Goal: Find specific page/section: Find specific page/section

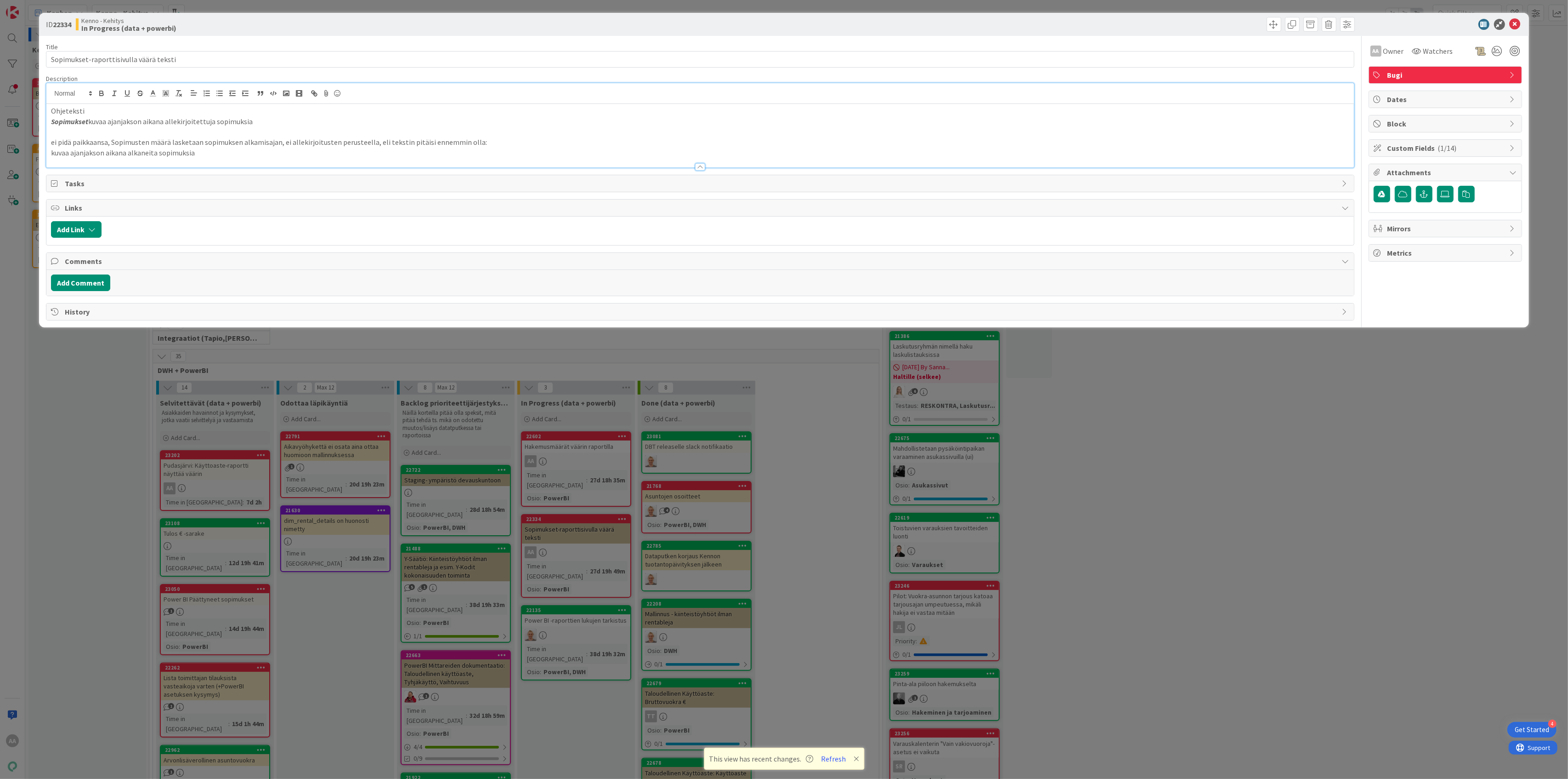
scroll to position [317, 0]
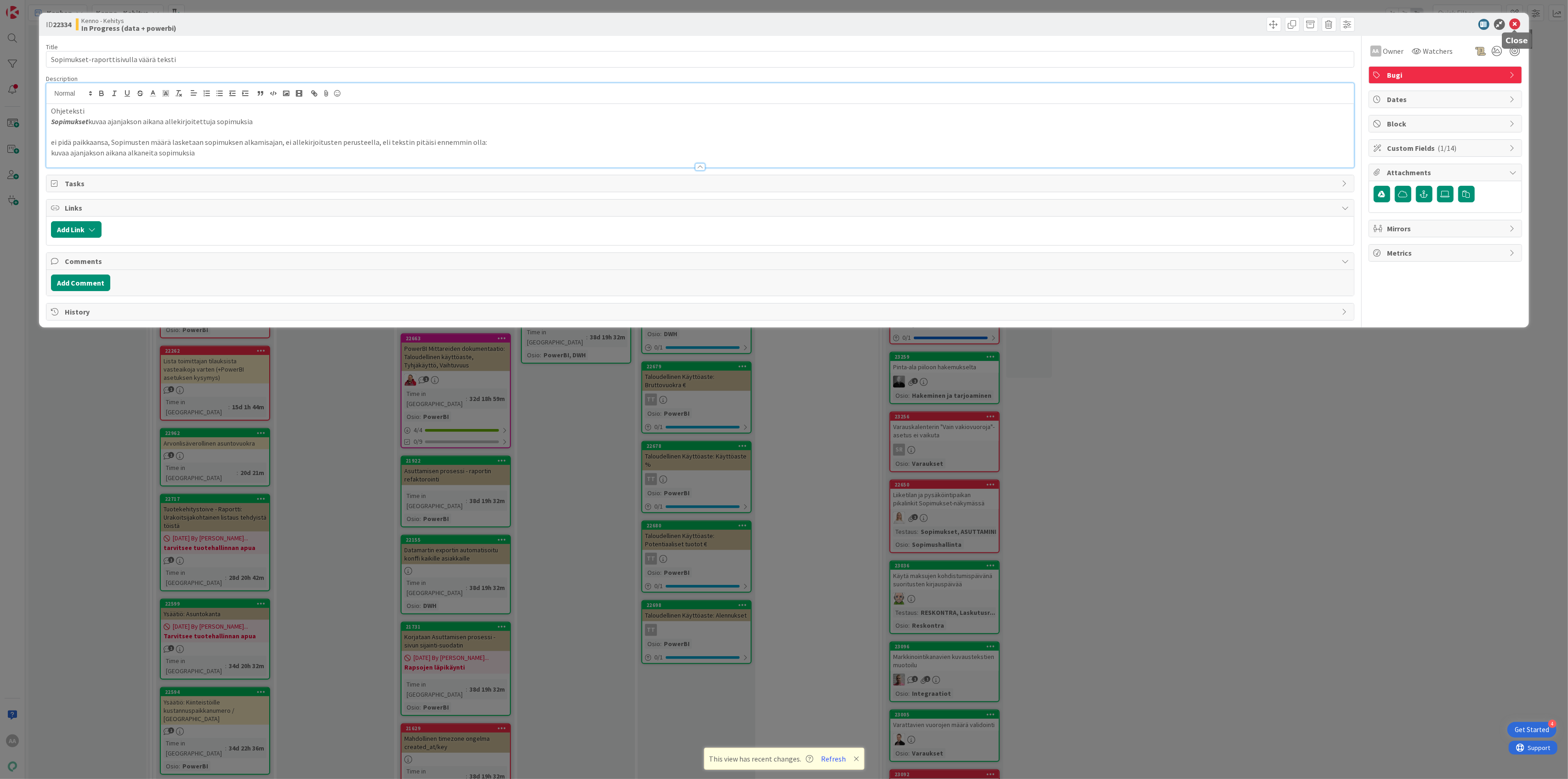
click at [1511, 25] on icon at bounding box center [1515, 24] width 11 height 11
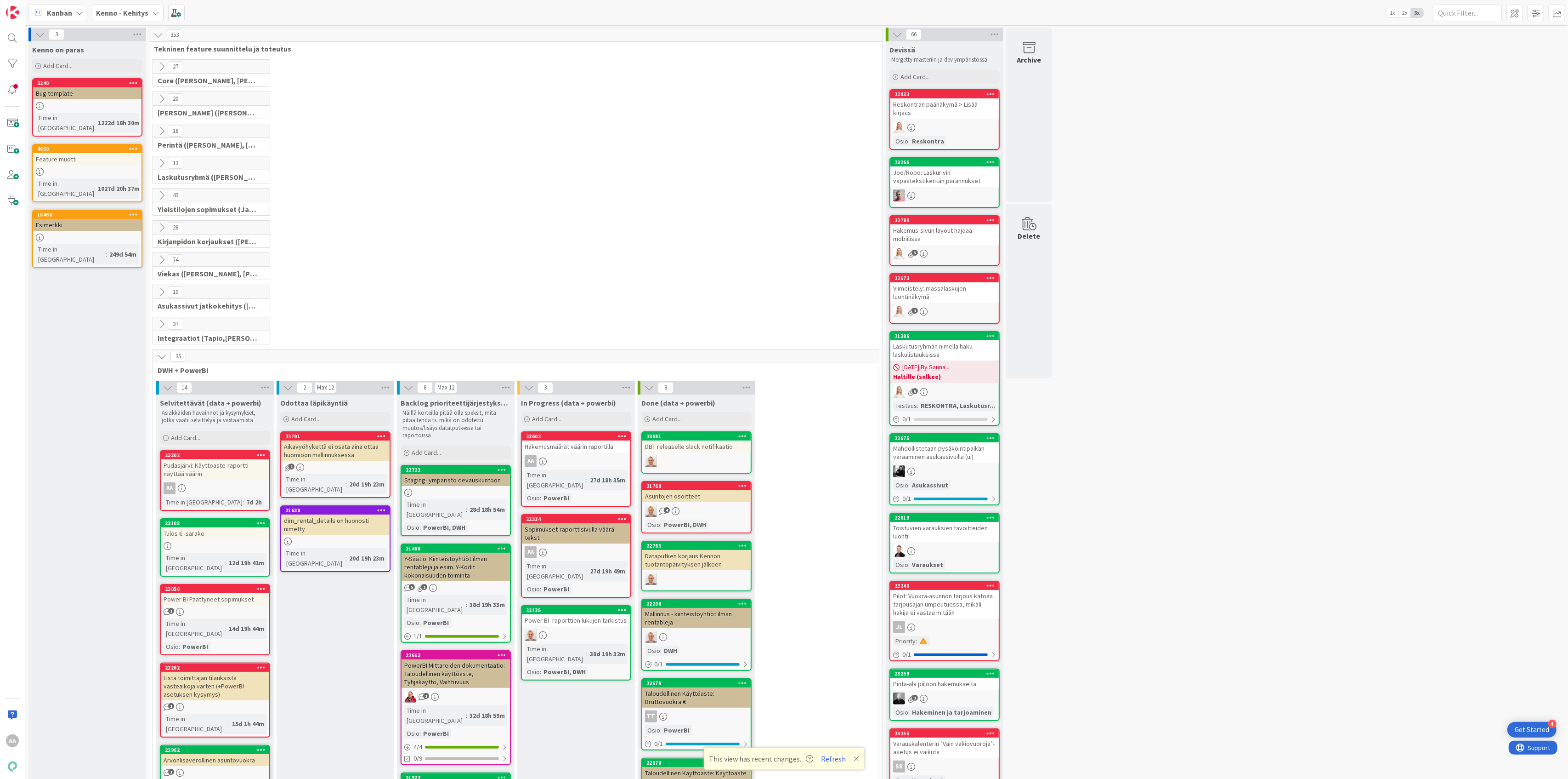
click at [146, 15] on b "Kenno - Kehitys" at bounding box center [122, 13] width 52 height 9
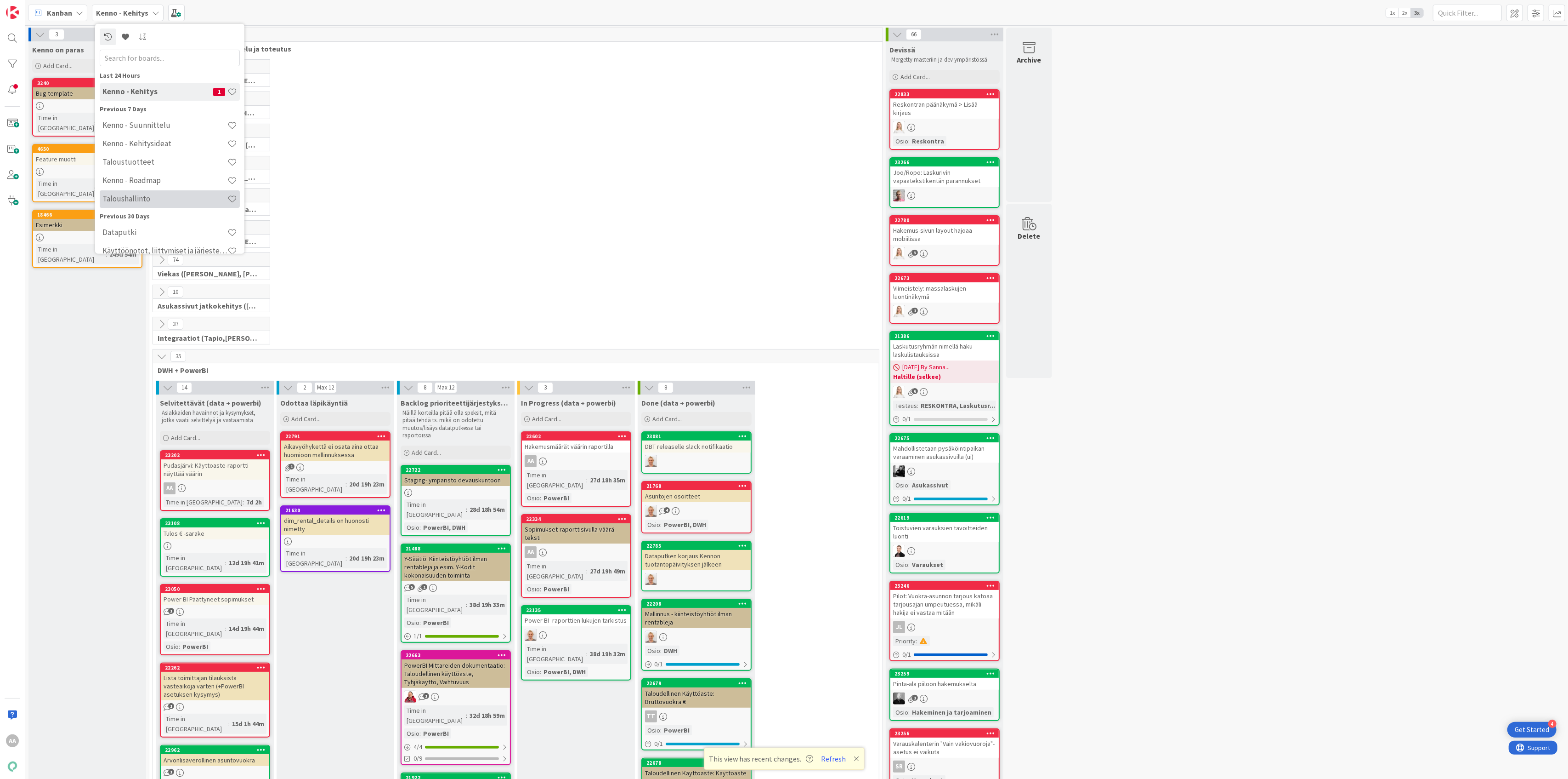
click at [148, 195] on h4 "Taloushallinto" at bounding box center [164, 199] width 125 height 9
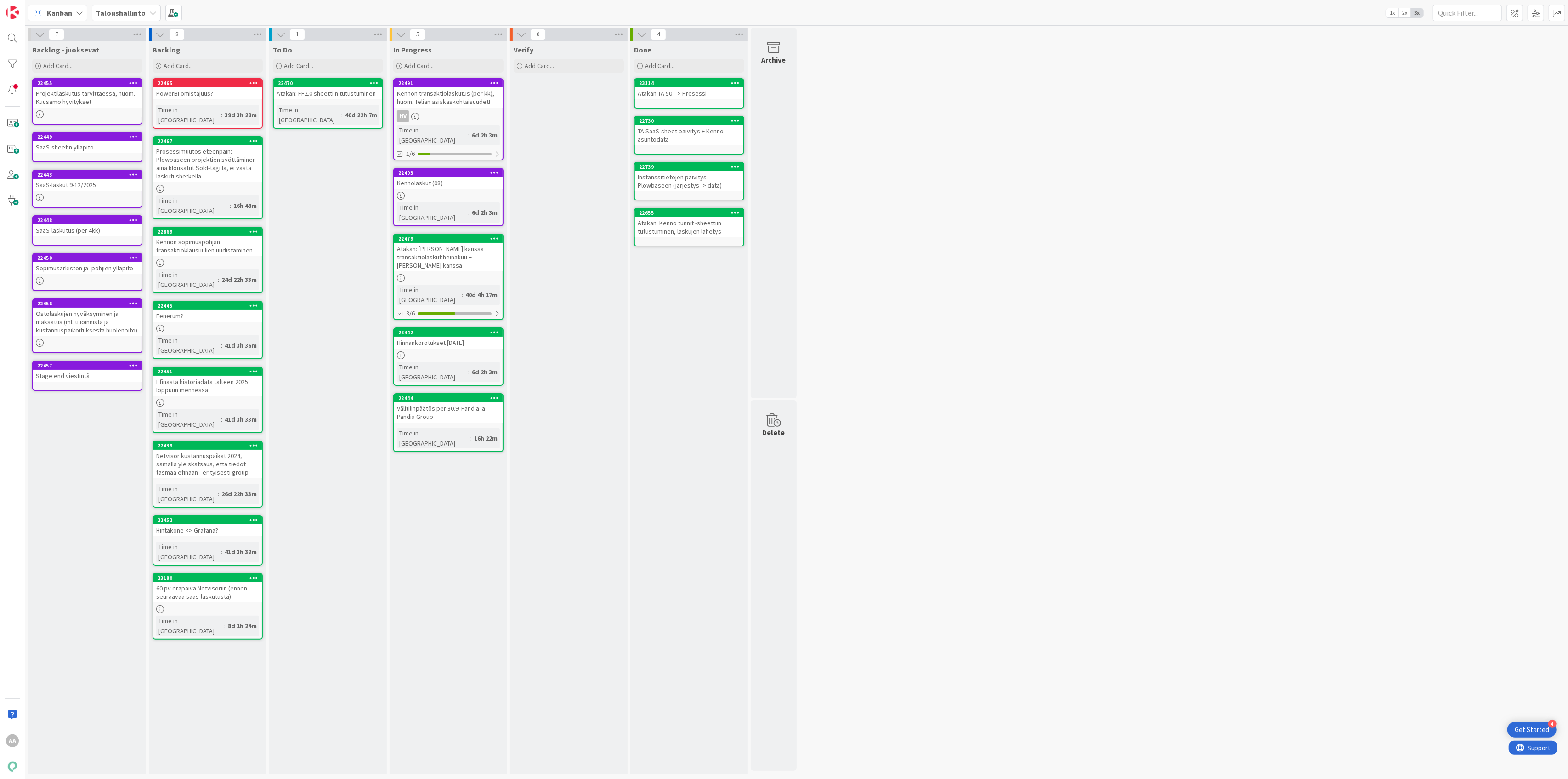
click at [460, 104] on div "Kennon transaktiolaskutus (per kk), huom. Telian asiakaskohtaisuudet!" at bounding box center [449, 97] width 108 height 20
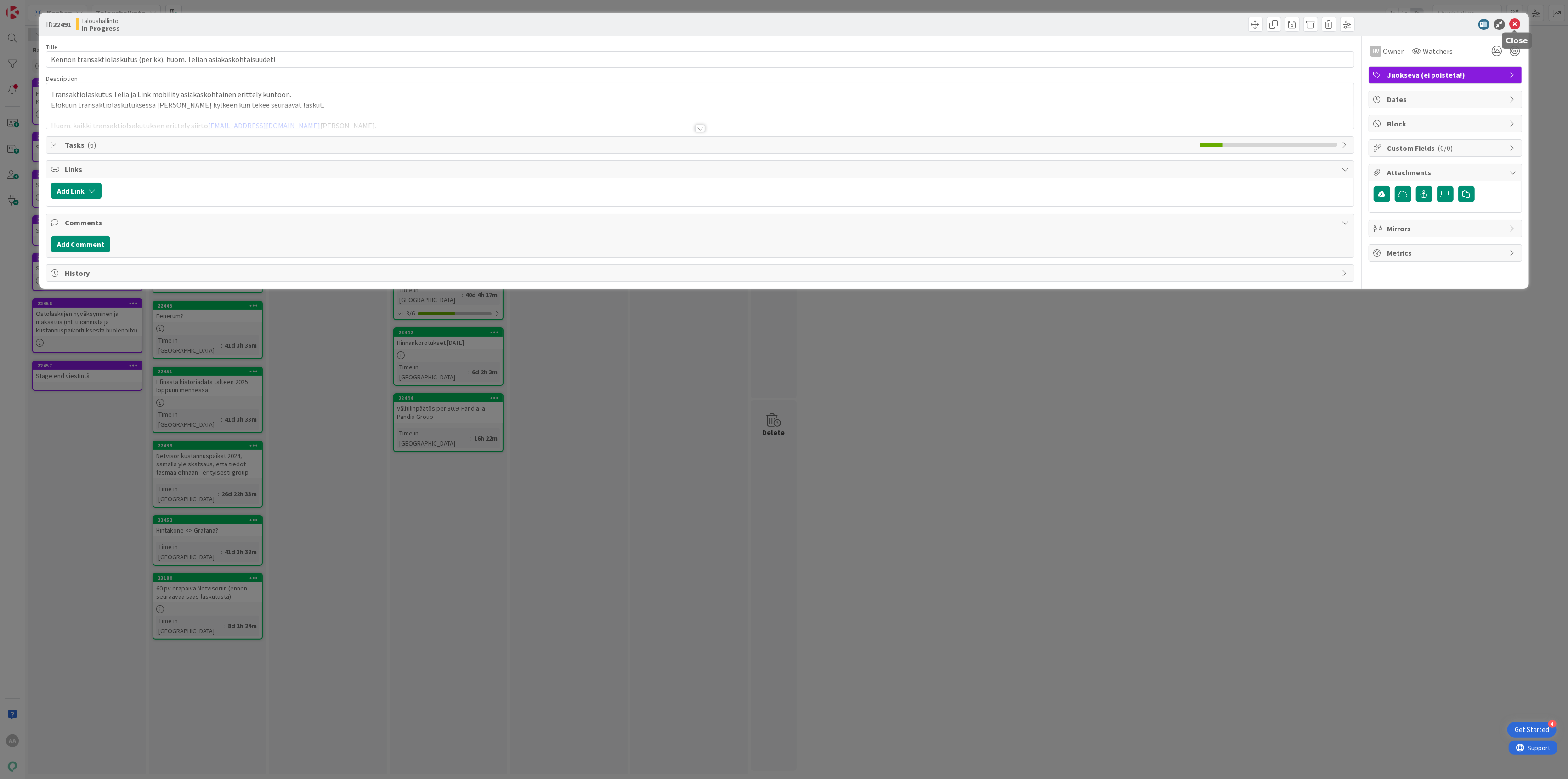
click at [1517, 23] on icon at bounding box center [1515, 24] width 11 height 11
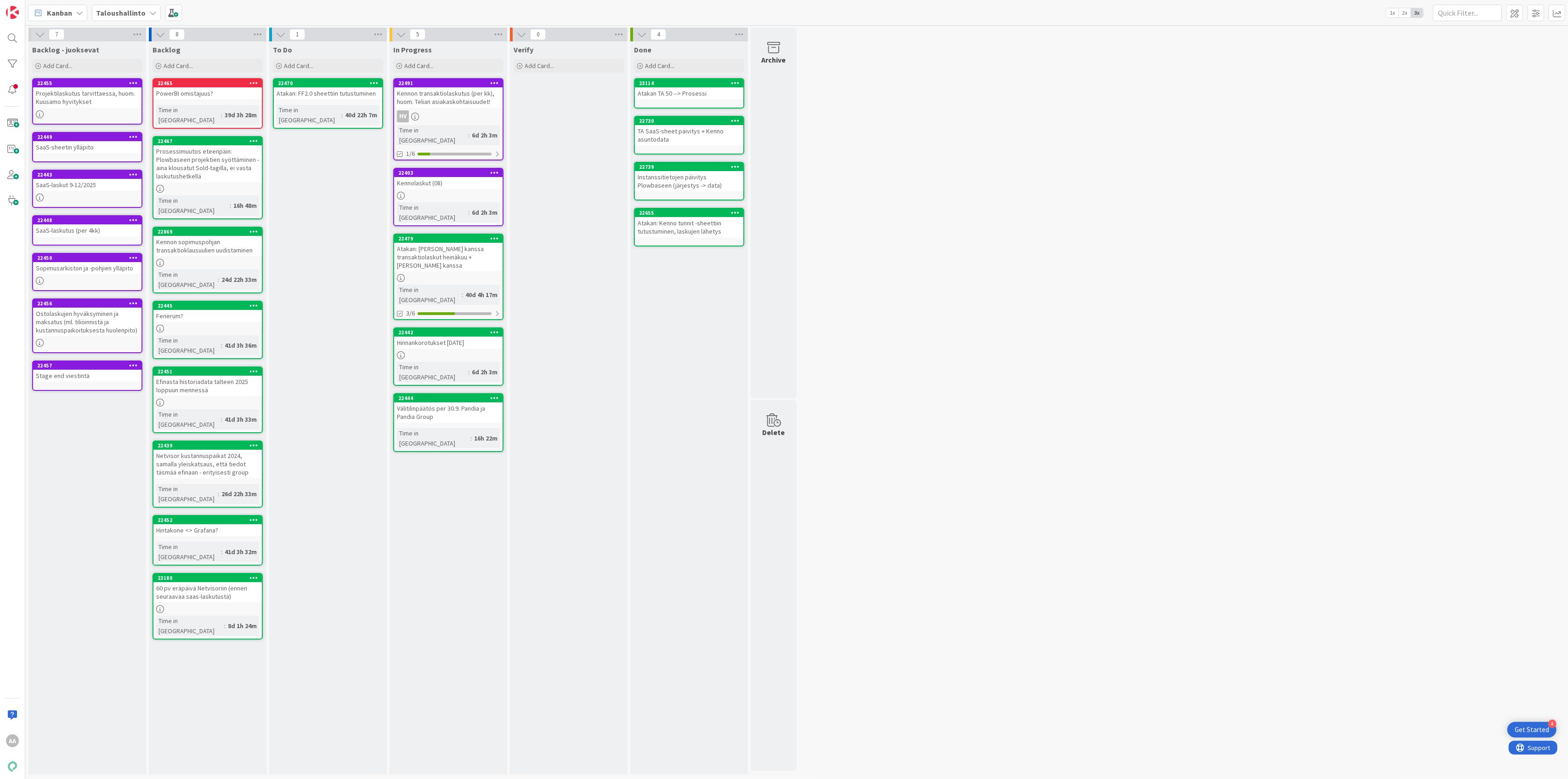
click at [458, 177] on div "Kennolaskut (08)" at bounding box center [449, 183] width 108 height 12
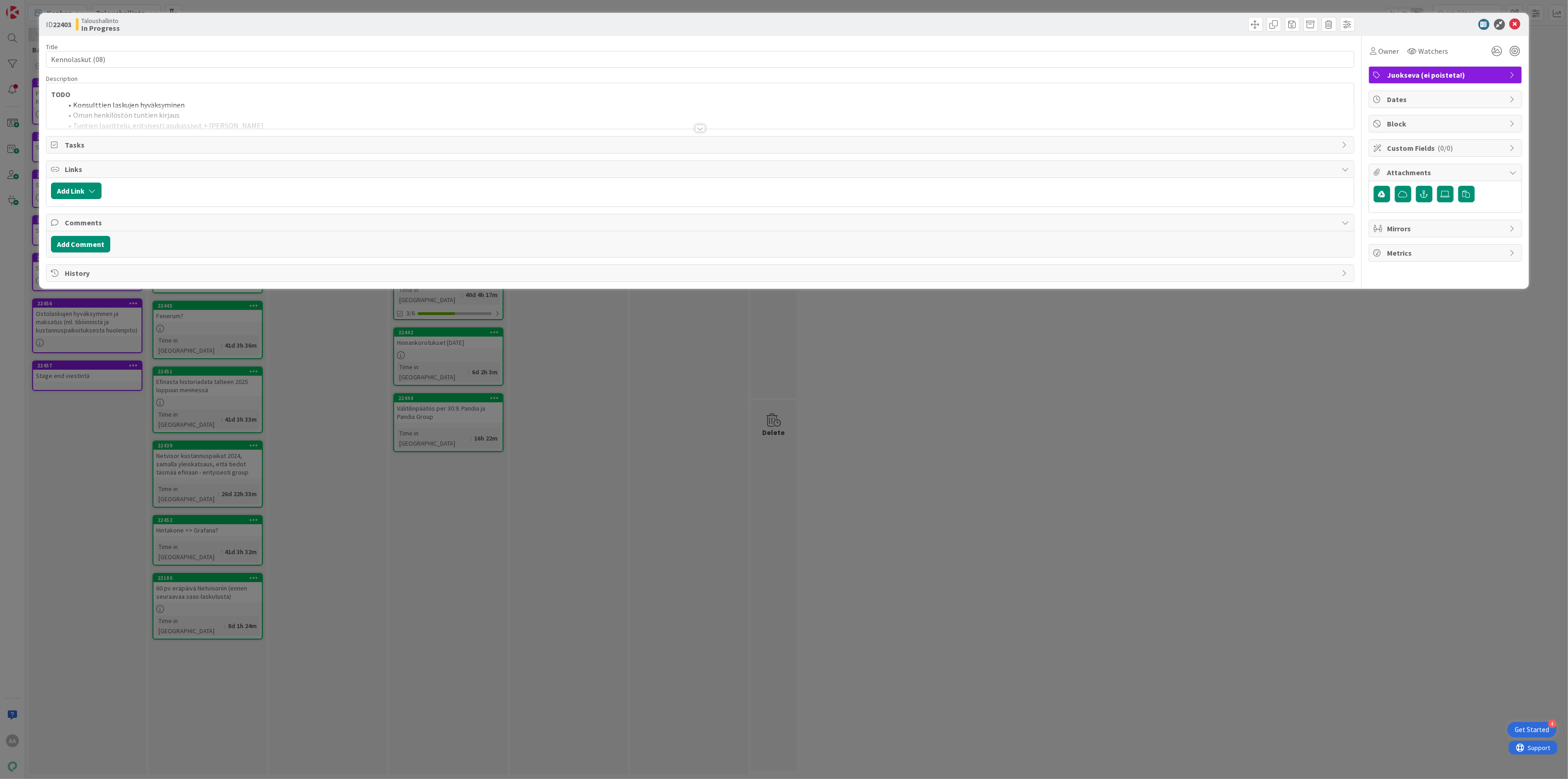
click at [701, 124] on div at bounding box center [699, 117] width 1307 height 23
